Goal: Task Accomplishment & Management: Manage account settings

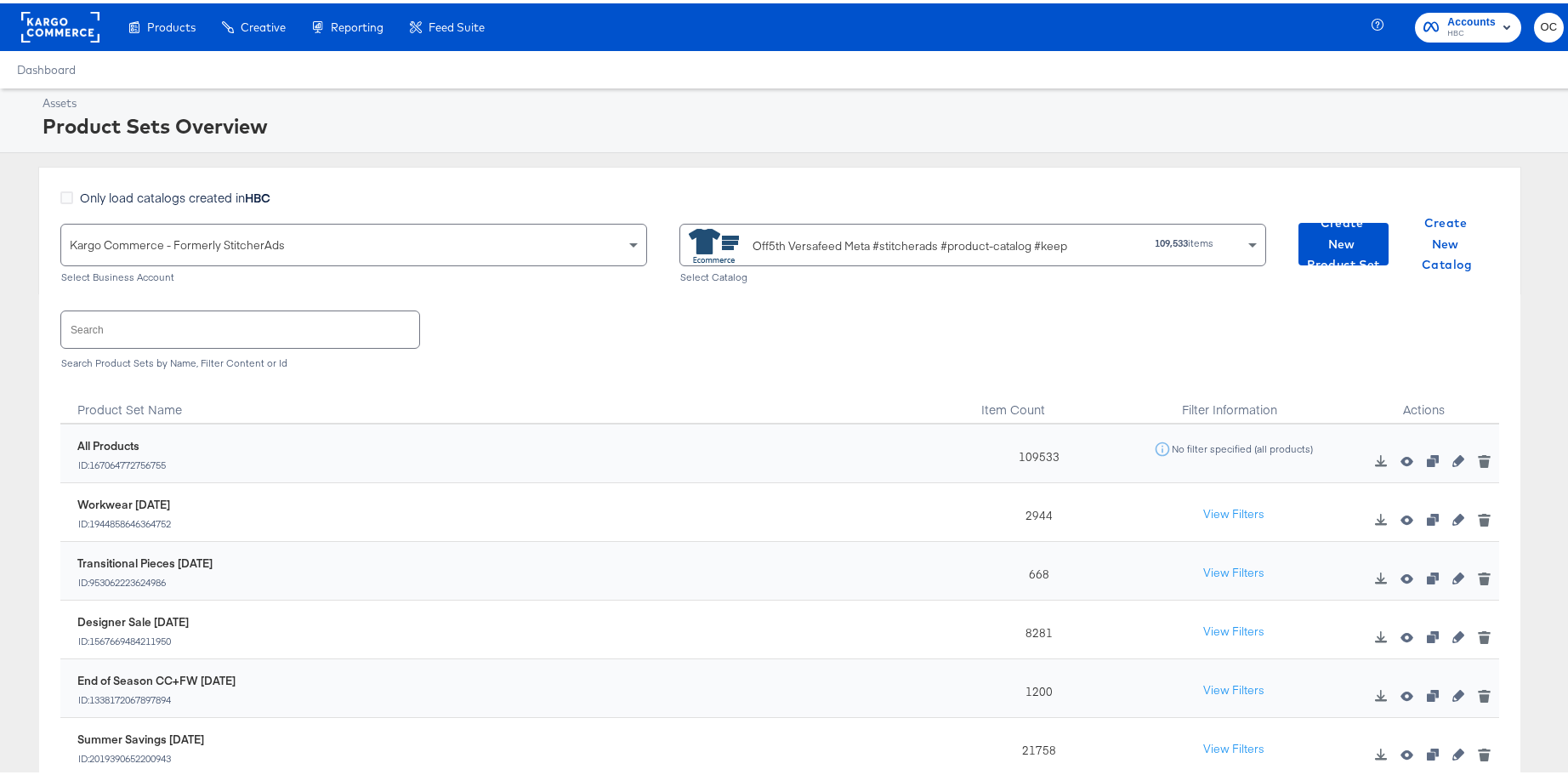
click at [294, 329] on input "text" at bounding box center [239, 326] width 358 height 37
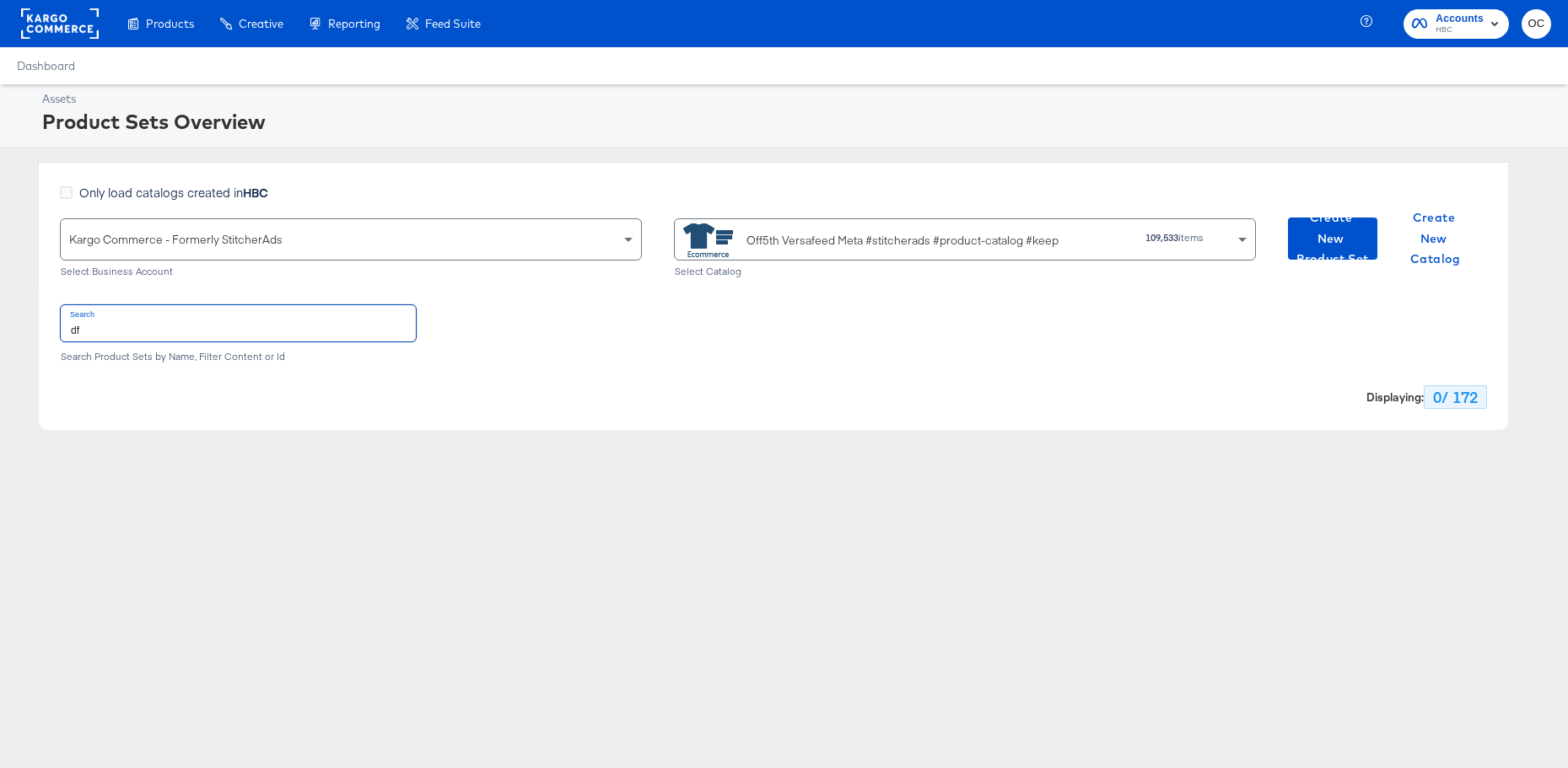
type input "d"
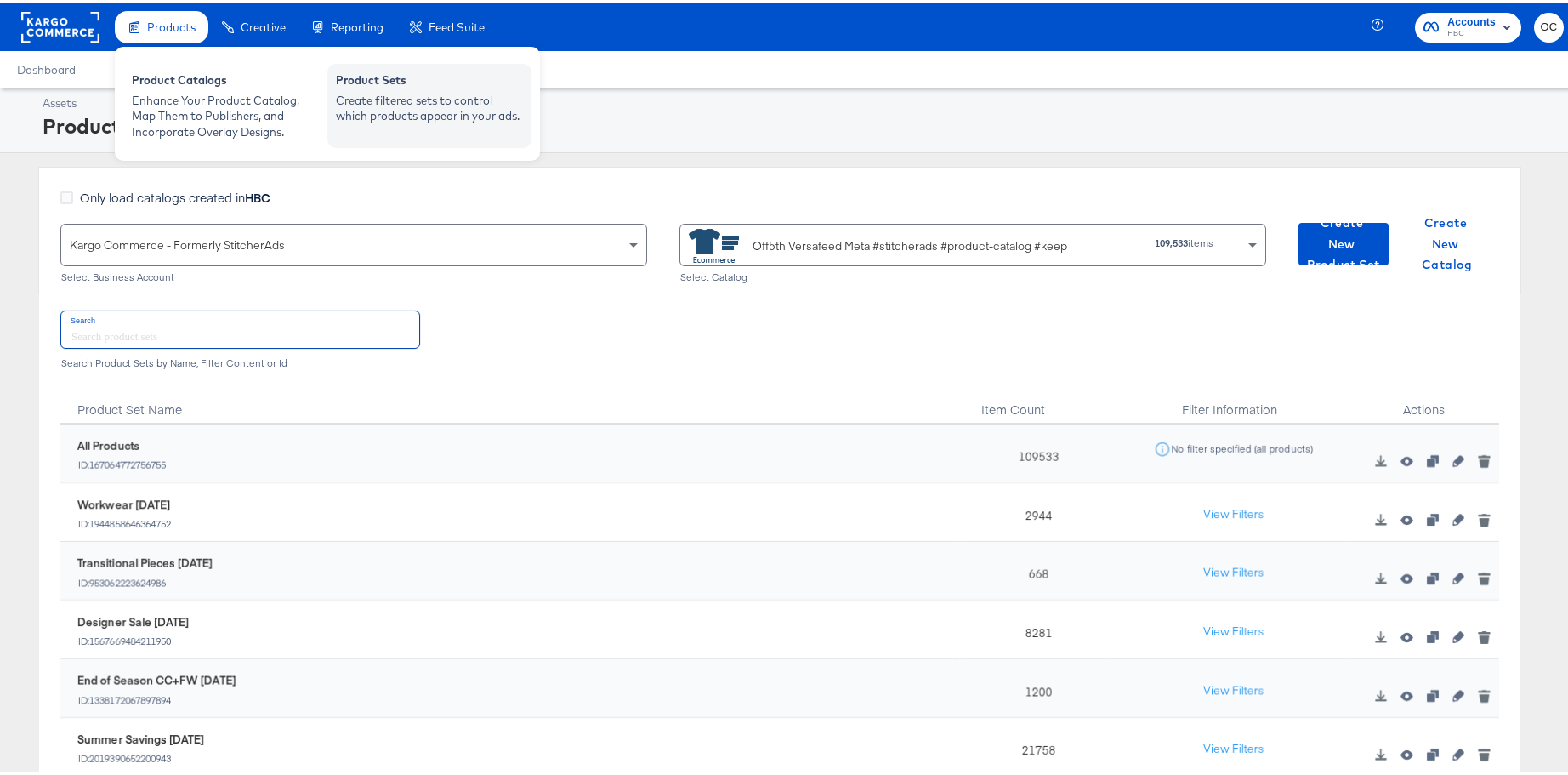
click at [362, 93] on div "Create filtered sets to control which products appear in your ads." at bounding box center [429, 105] width 187 height 32
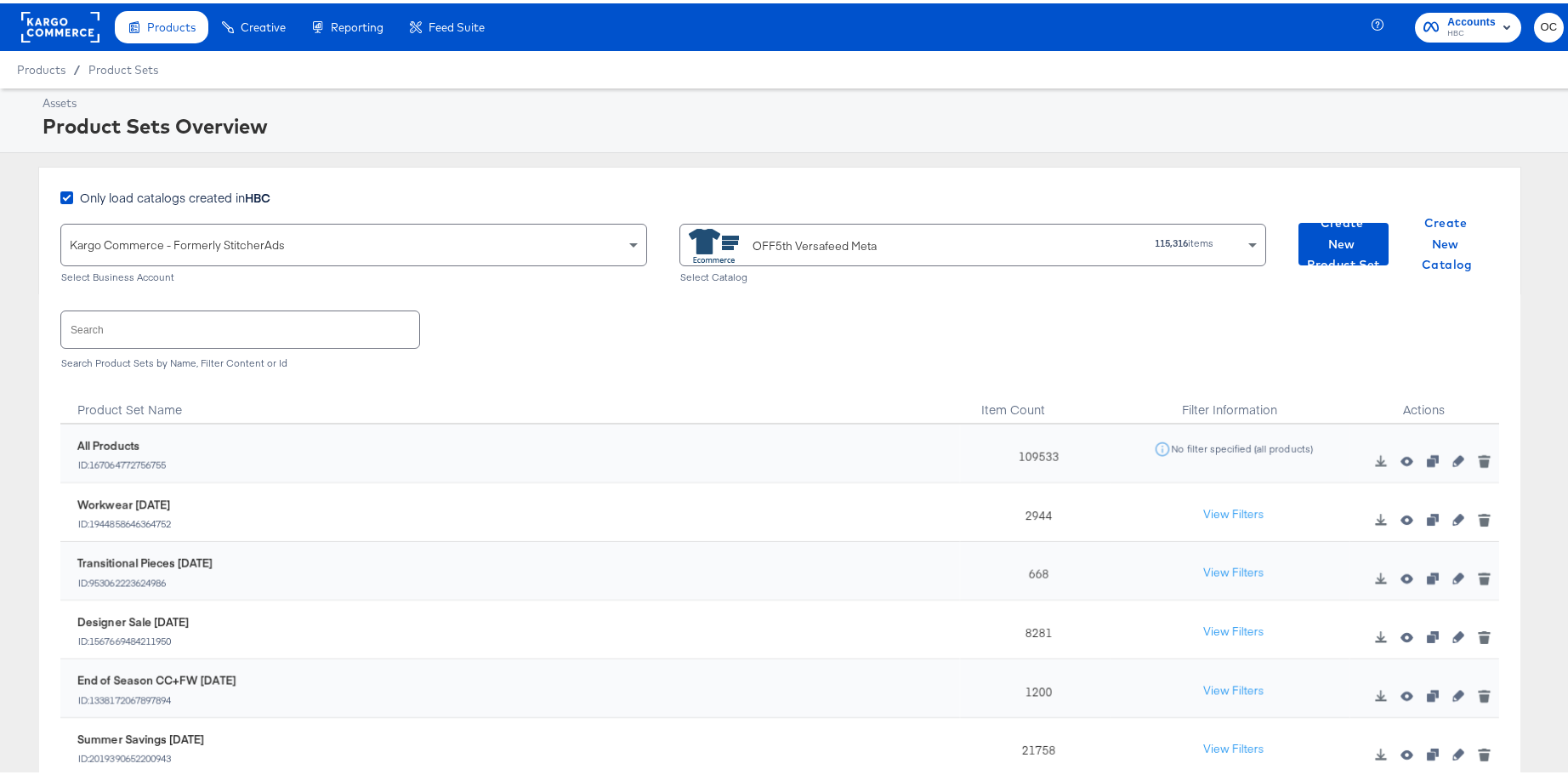
click at [268, 197] on strong "HBC" at bounding box center [257, 194] width 25 height 17
click at [0, 0] on input "Only load catalogs created in HBC" at bounding box center [0, 0] width 0 height 0
click at [752, 256] on div "Choose the product catalog that includes what you want to sell" at bounding box center [972, 240] width 585 height 40
type input "versa"
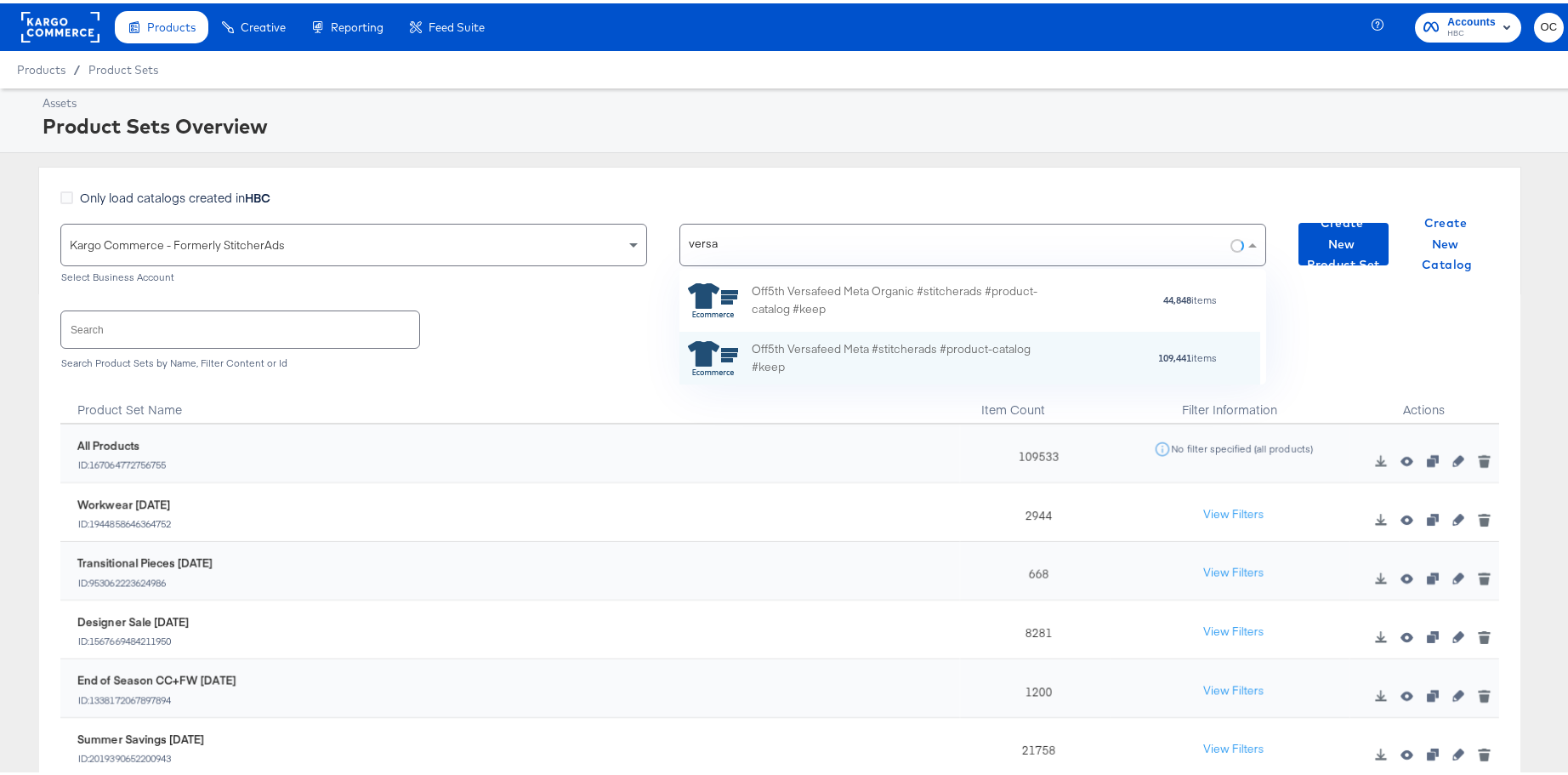
scroll to position [103, 567]
click at [767, 348] on div "Off5th Versafeed Meta #stitcherads #product-catalog #keep" at bounding box center [900, 355] width 298 height 36
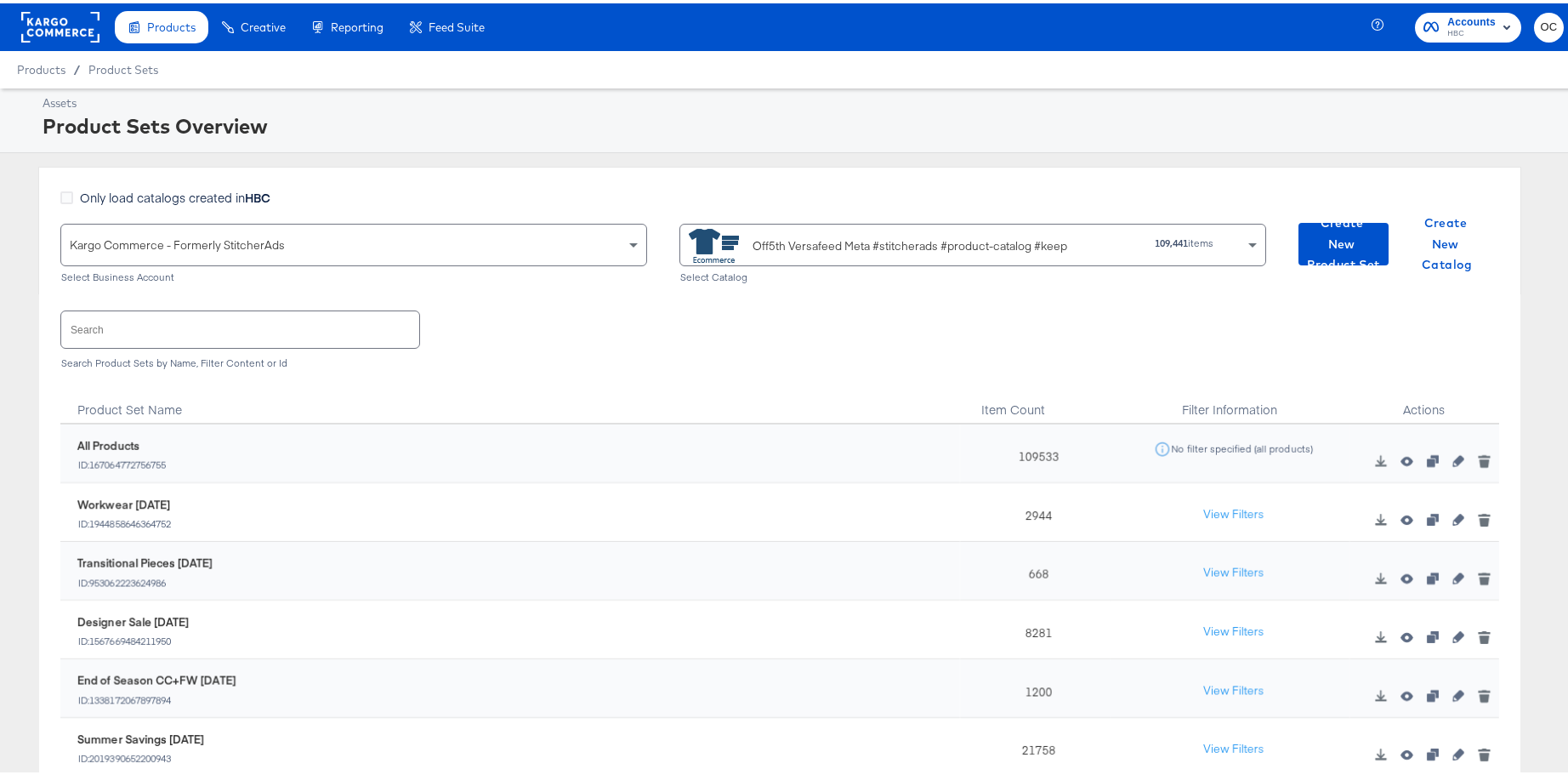
click at [305, 338] on input "text" at bounding box center [239, 326] width 358 height 37
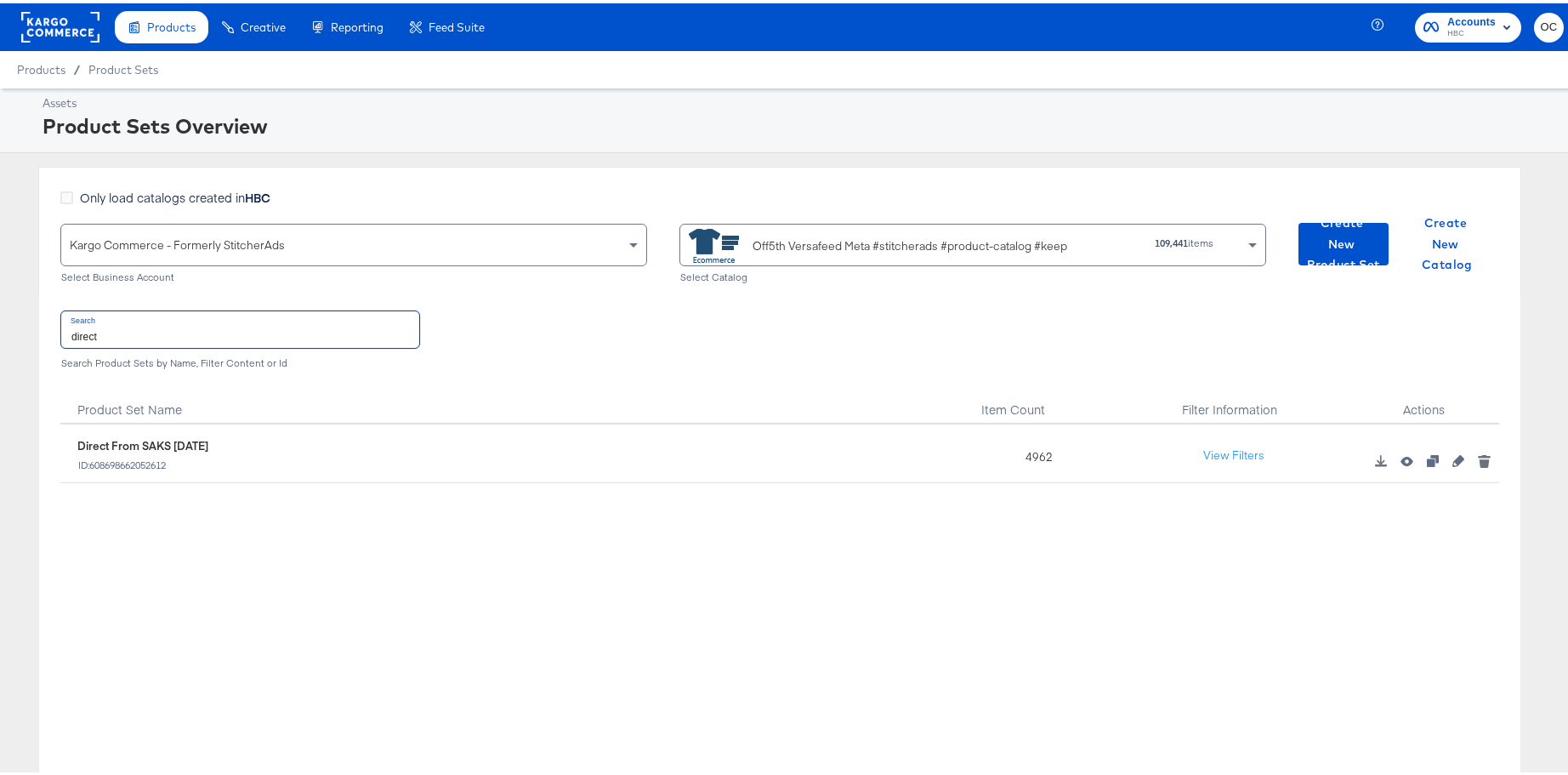
type input "direct"
click at [1453, 459] on icon "button" at bounding box center [1458, 457] width 12 height 12
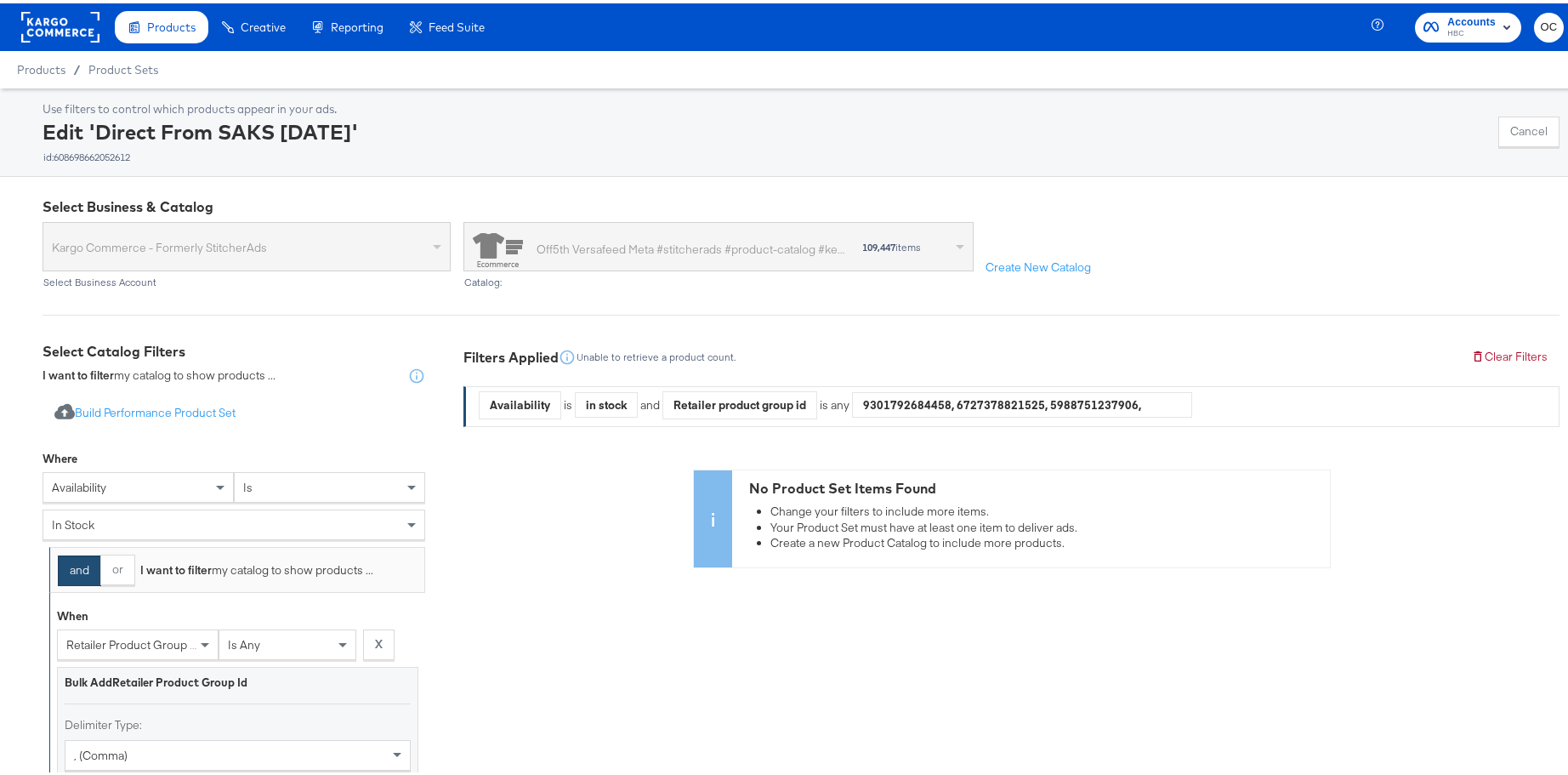
scroll to position [480, 0]
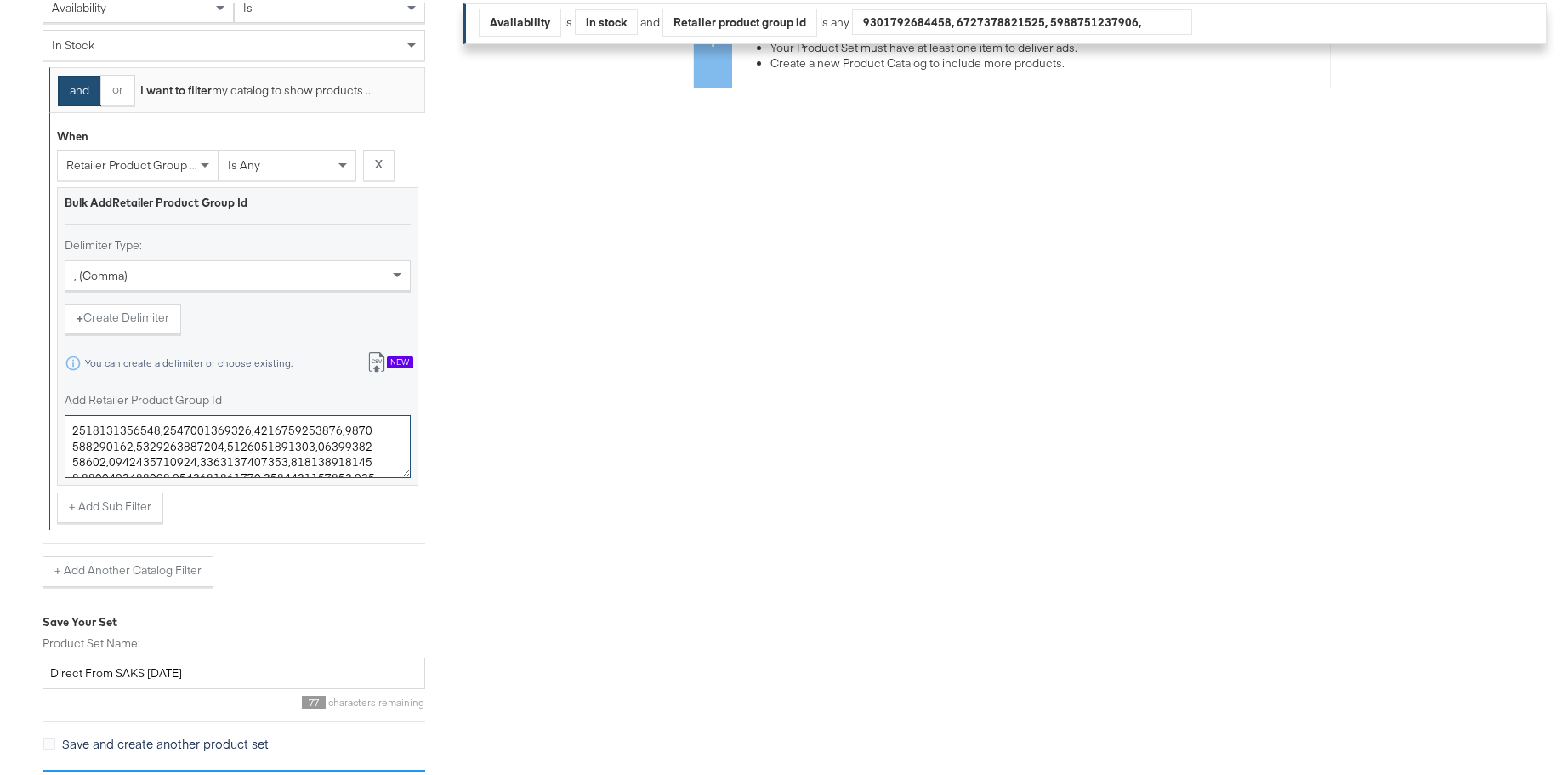
click at [292, 438] on textarea "Add Retailer Product Group Id" at bounding box center [238, 442] width 346 height 63
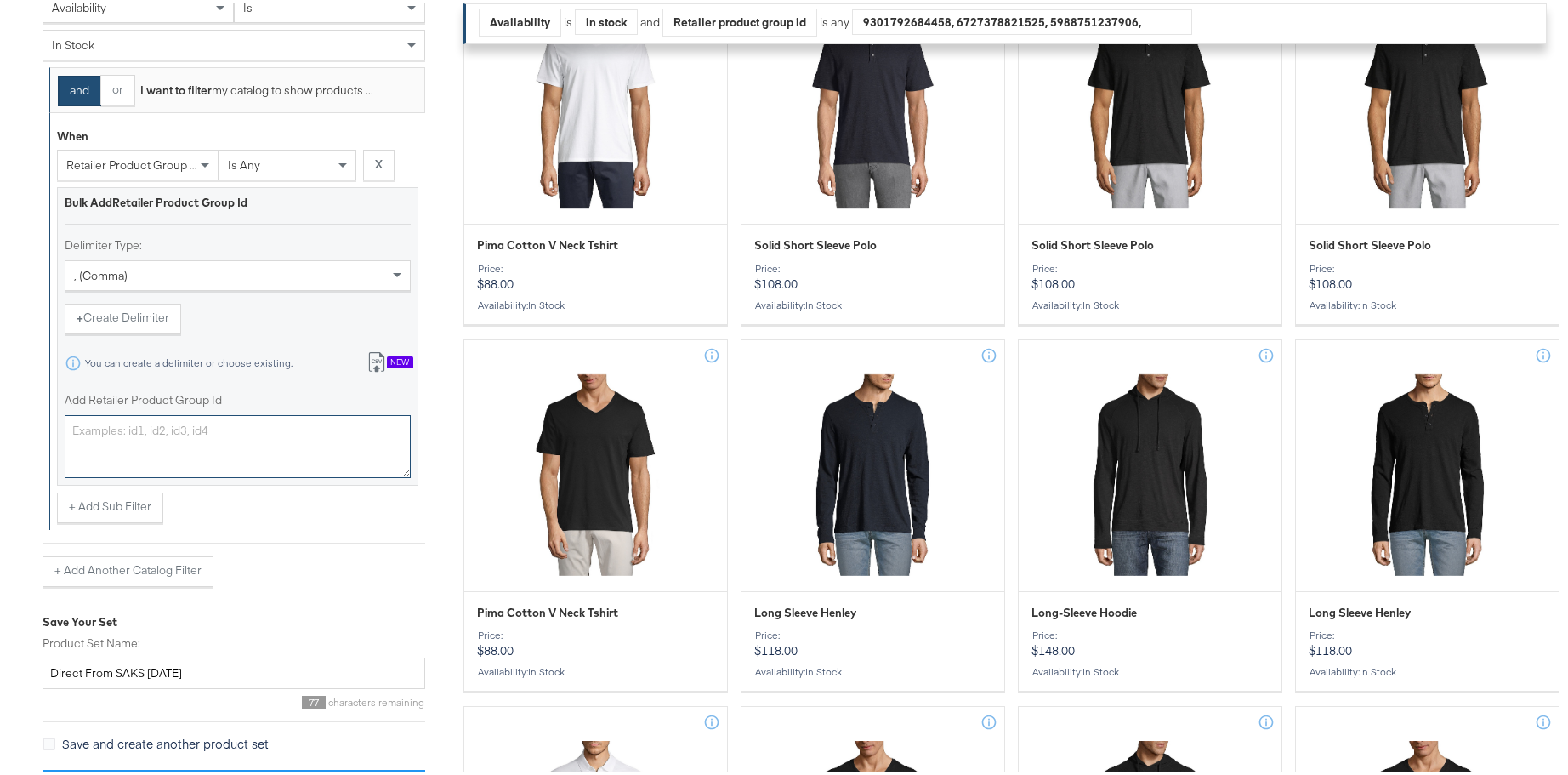
paste textarea "0400023034433,0400022729347,0400023056718,0400024541903,0400023029250,040002303…"
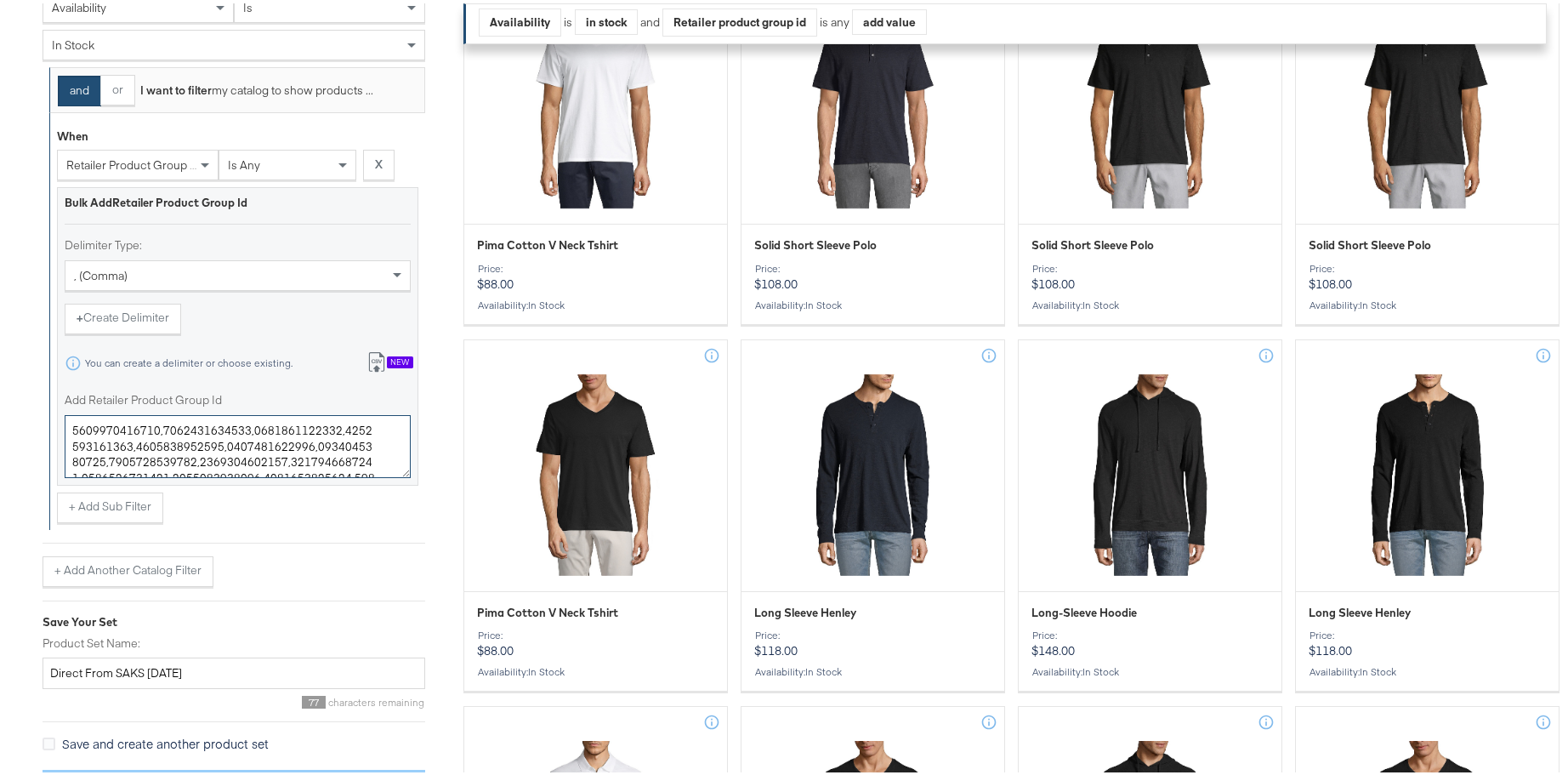
scroll to position [19243, 0]
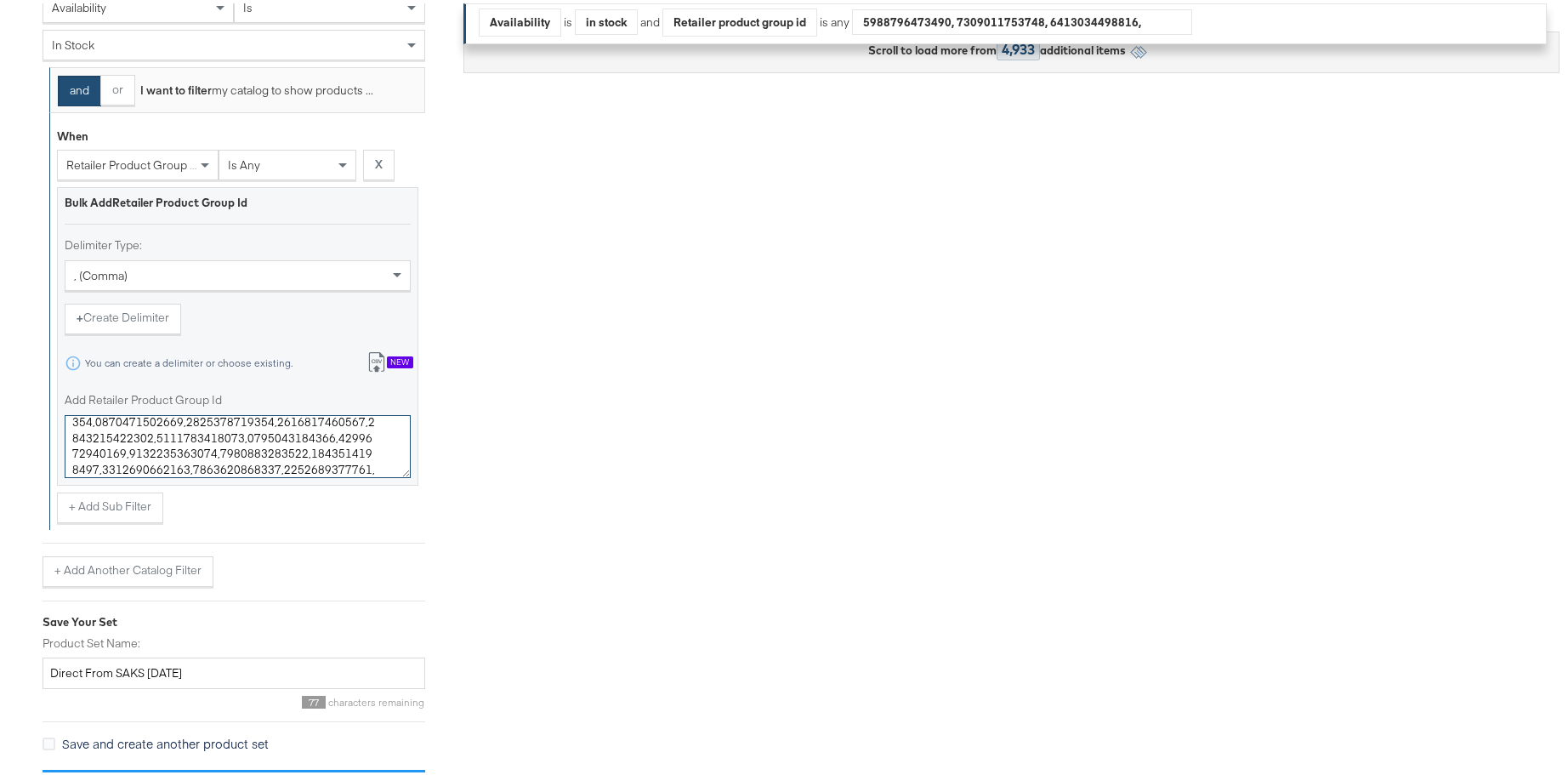
type textarea "0400023034433,0400022729347,0400023056718,0400024541903,0400023029250,040002303…"
drag, startPoint x: 176, startPoint y: 671, endPoint x: 148, endPoint y: 669, distance: 28.1
click at [148, 669] on input "Direct From SAKS JUNE25" at bounding box center [234, 670] width 383 height 32
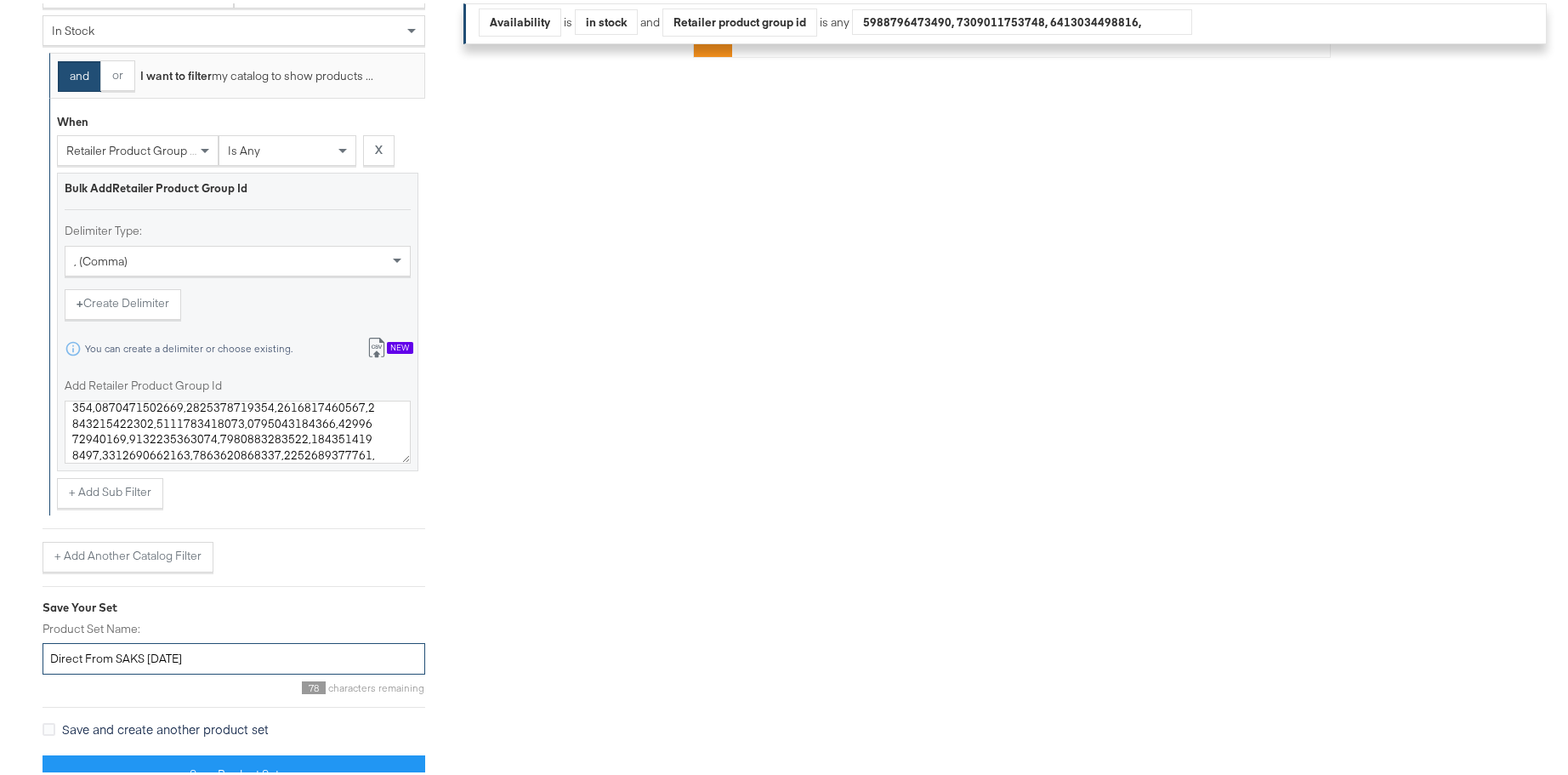
scroll to position [518, 0]
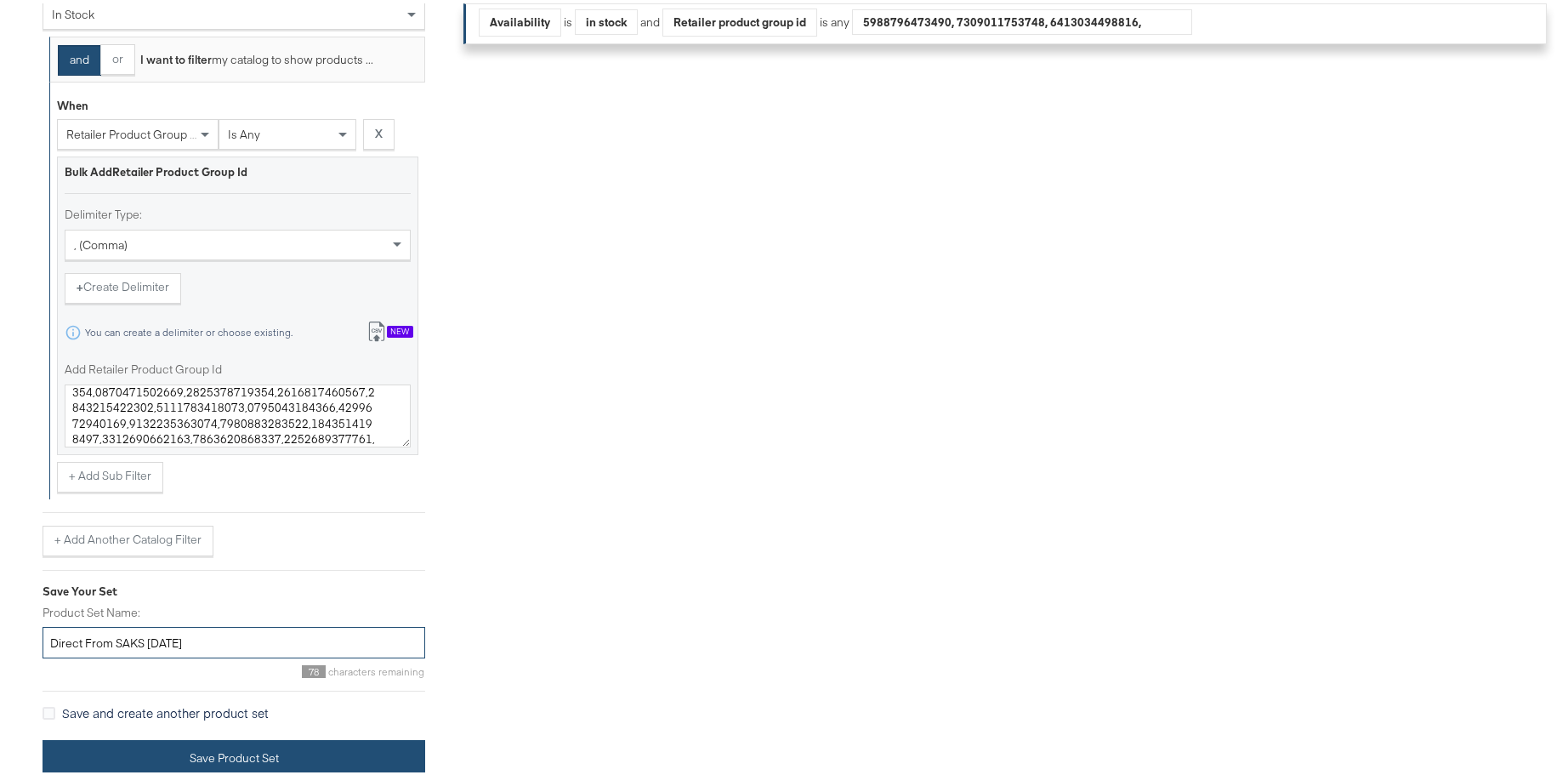
type input "Direct From SAKS AUG25"
click at [283, 753] on button "Save Product Set" at bounding box center [234, 755] width 383 height 39
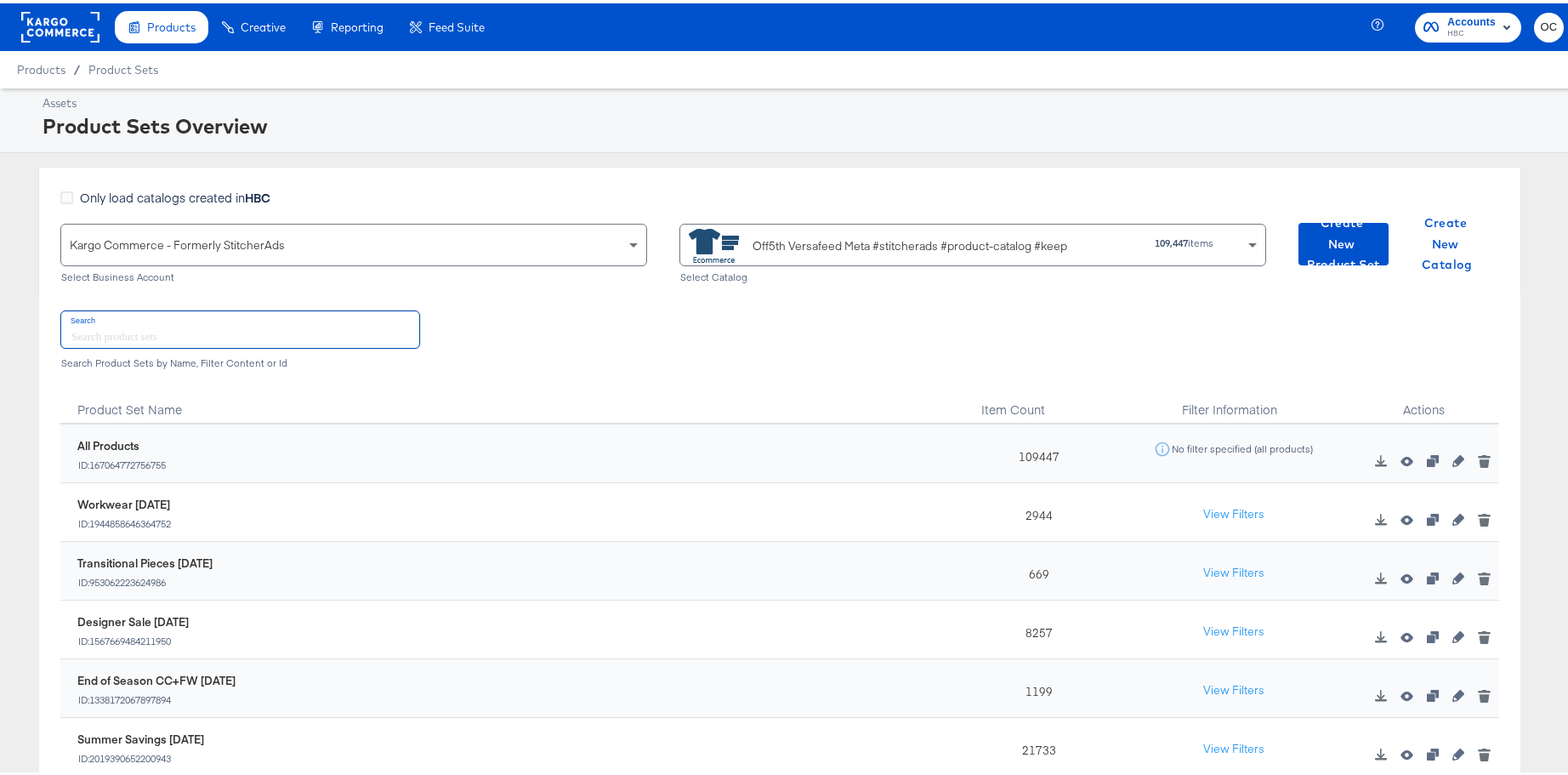
click at [378, 325] on input "text" at bounding box center [239, 326] width 358 height 37
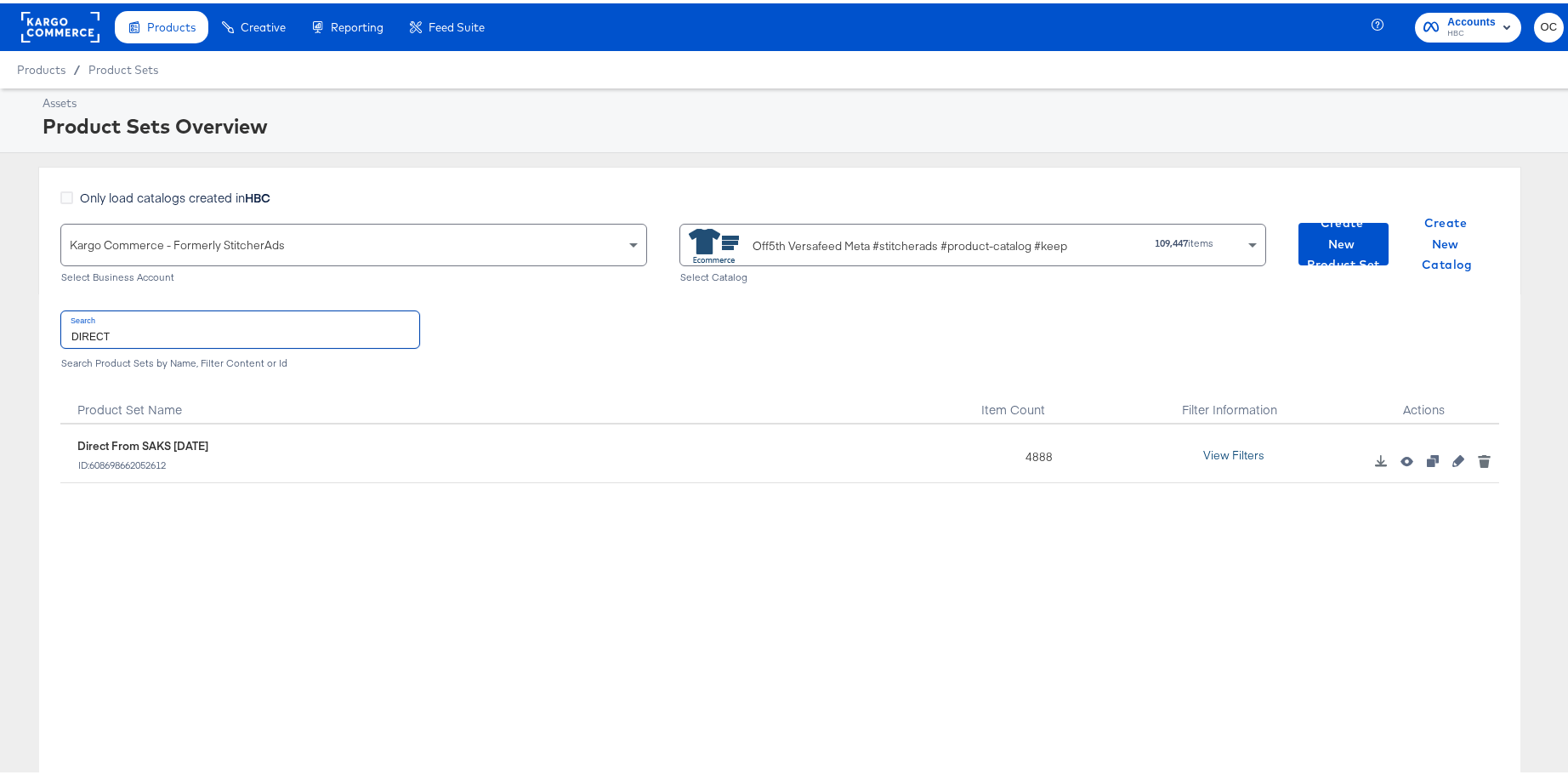
type input "DIRECT"
click at [1247, 446] on button "View Filters" at bounding box center [1234, 452] width 85 height 31
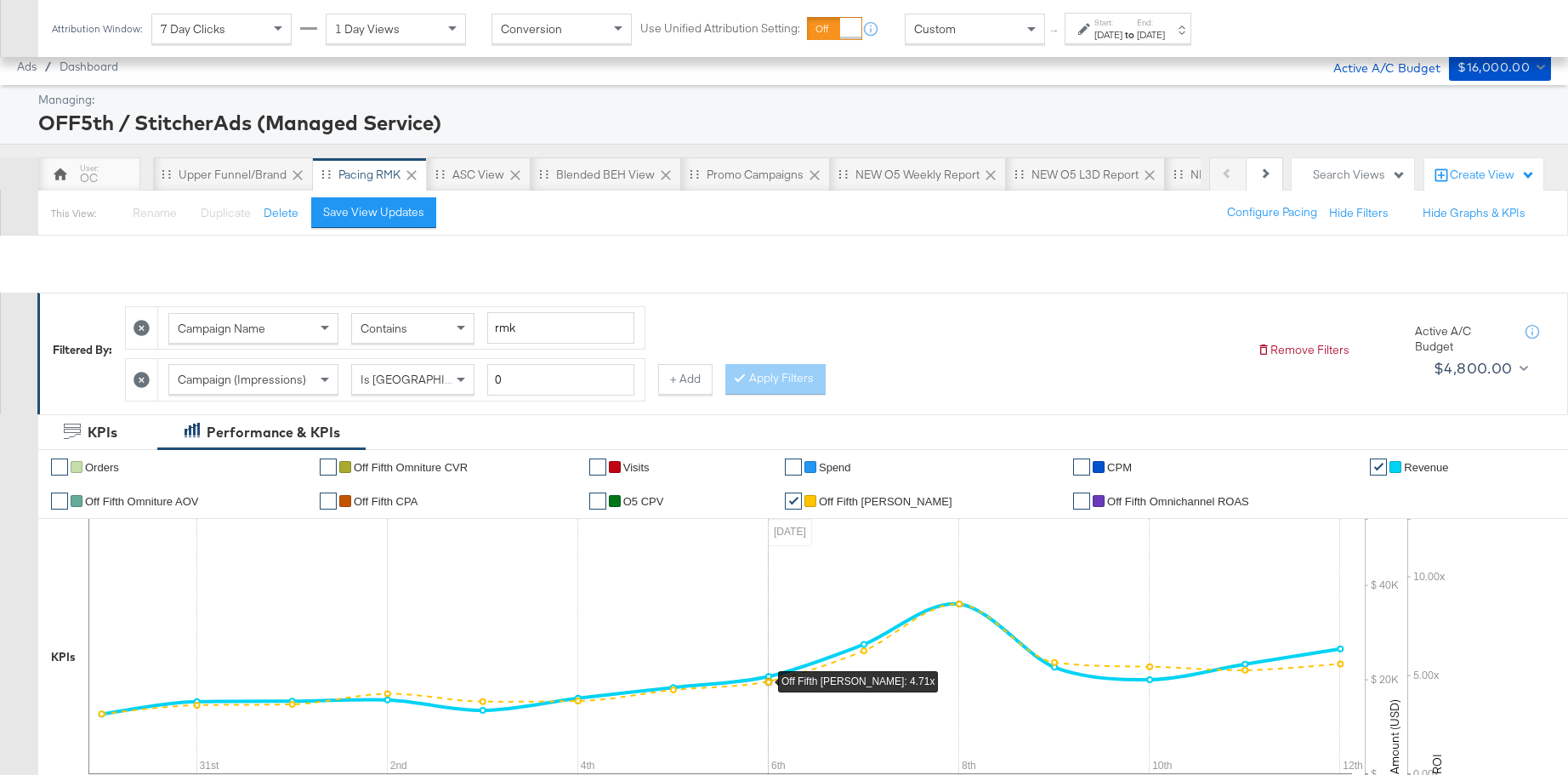
scroll to position [609, 0]
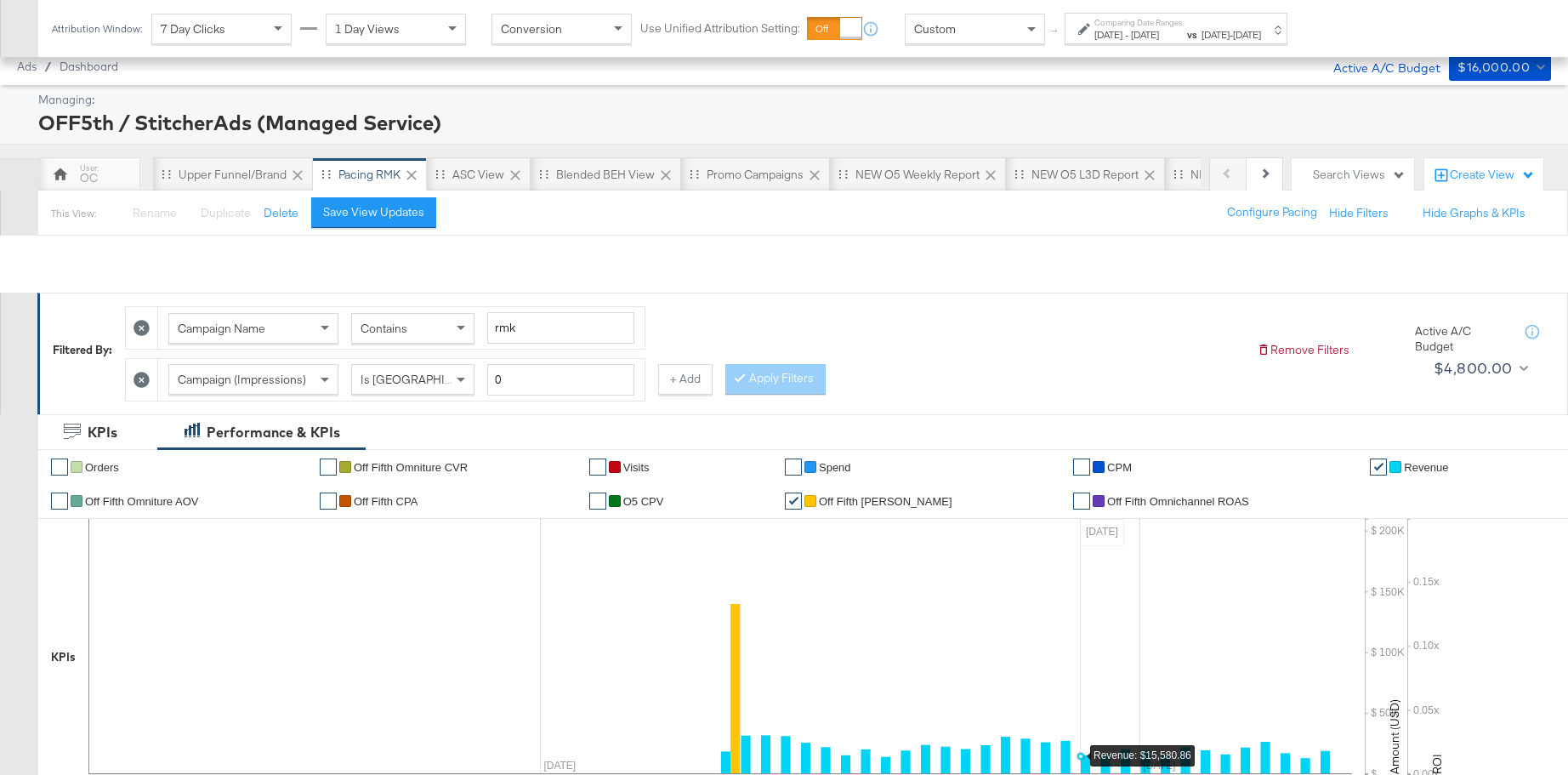
scroll to position [523, 0]
